Goal: Check status

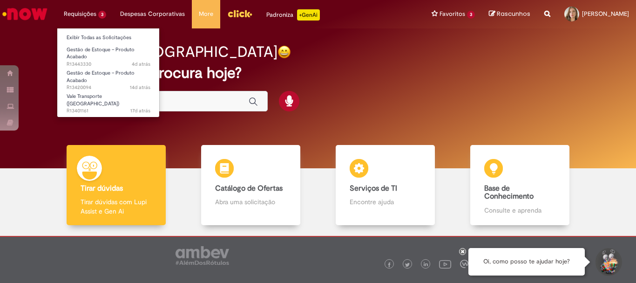
click at [100, 18] on li "Requisições 3 Exibir Todas as Solicitações Gestão de Estoque – Produto Acabado …" at bounding box center [85, 14] width 56 height 28
click at [83, 22] on li "Requisições 3 Exibir Todas as Solicitações Gestão de Estoque – Produto Acabado …" at bounding box center [85, 14] width 56 height 28
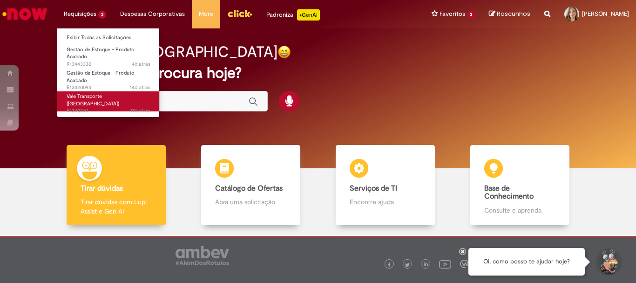
click at [103, 95] on span "Vale Transporte ([GEOGRAPHIC_DATA])" at bounding box center [93, 100] width 53 height 14
click at [74, 94] on span "Vale Transporte ([GEOGRAPHIC_DATA])" at bounding box center [93, 100] width 53 height 14
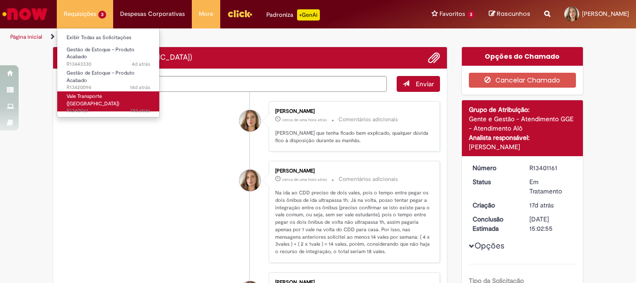
click at [99, 94] on span "Vale Transporte ([GEOGRAPHIC_DATA])" at bounding box center [93, 100] width 53 height 14
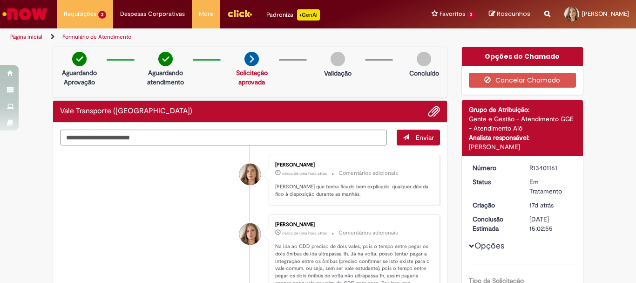
click at [211, 119] on div "Vale Transporte ([GEOGRAPHIC_DATA])" at bounding box center [250, 112] width 394 height 22
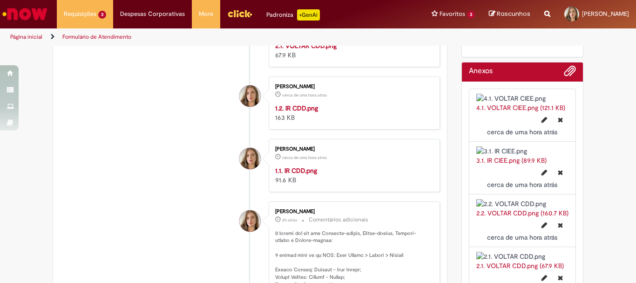
scroll to position [512, 0]
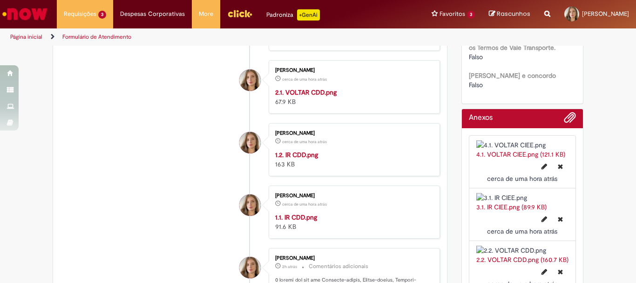
click at [358, 25] on img "Histórico de tíquete" at bounding box center [352, 25] width 155 height 0
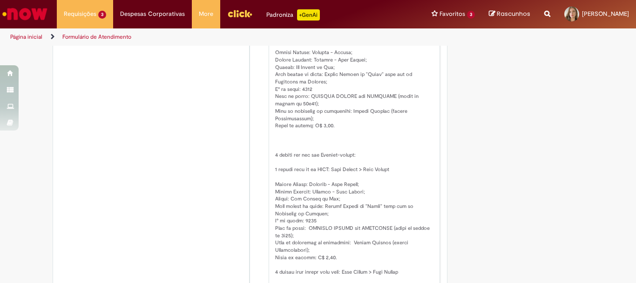
scroll to position [1211, 0]
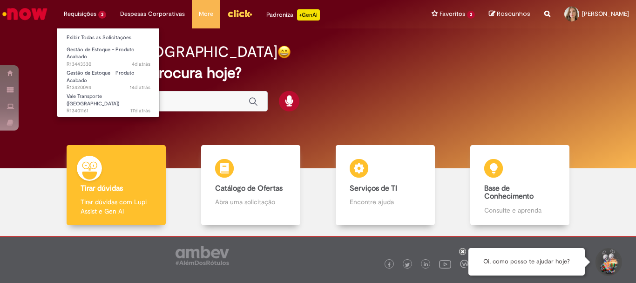
click at [74, 13] on li "Requisições 3 Exibir Todas as Solicitações Gestão de Estoque – Produto Acabado …" at bounding box center [85, 14] width 56 height 28
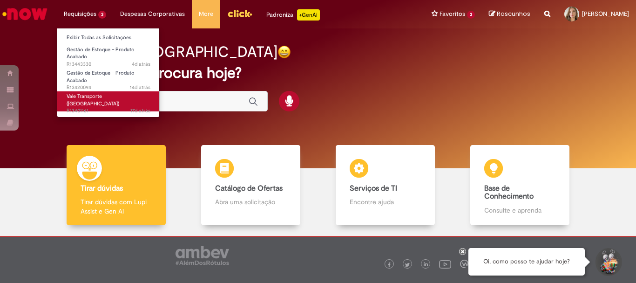
click at [100, 98] on span "Vale Transporte ([GEOGRAPHIC_DATA])" at bounding box center [93, 100] width 53 height 14
